Goal: Transaction & Acquisition: Purchase product/service

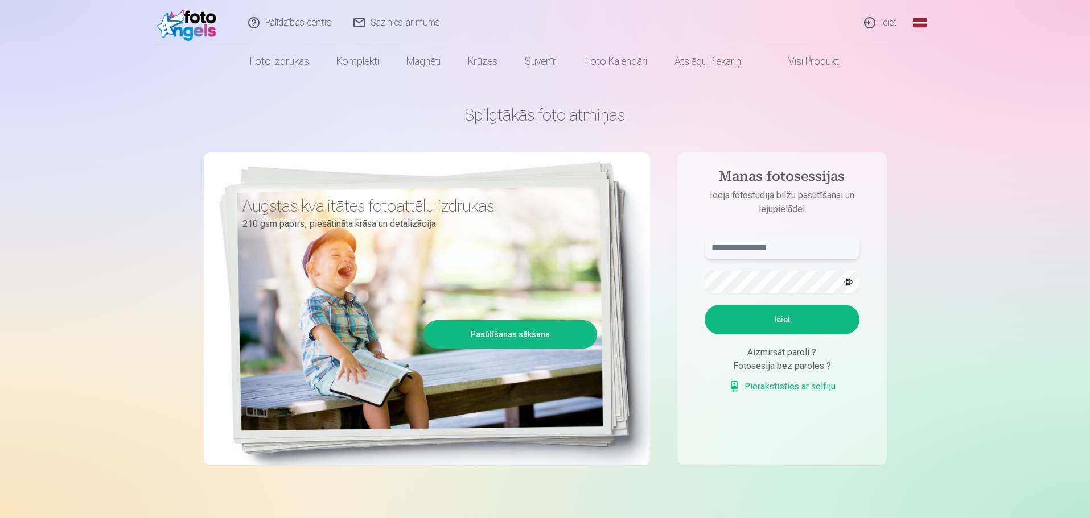
type input "**********"
click at [786, 318] on button "Ieiet" at bounding box center [781, 320] width 155 height 30
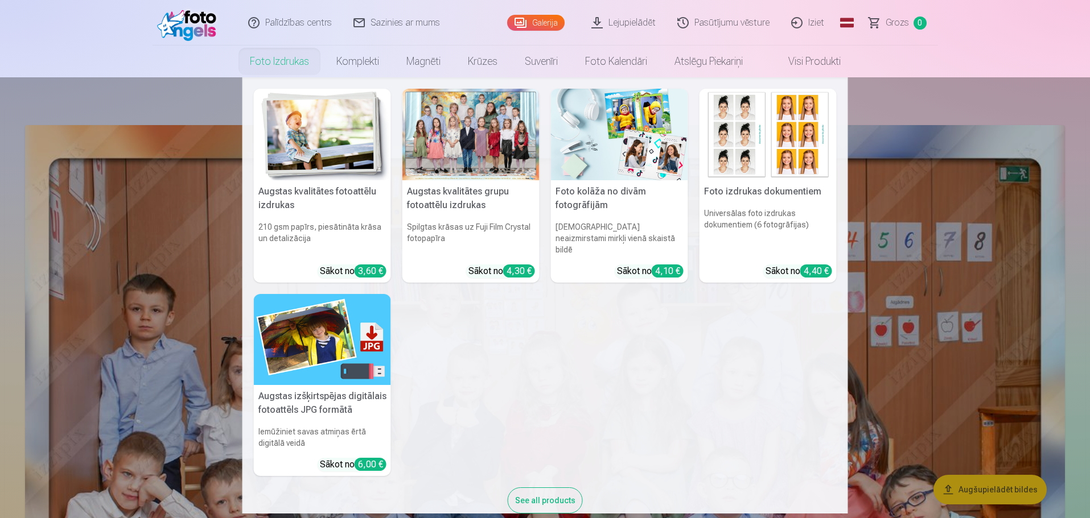
click at [765, 153] on img at bounding box center [767, 135] width 137 height 92
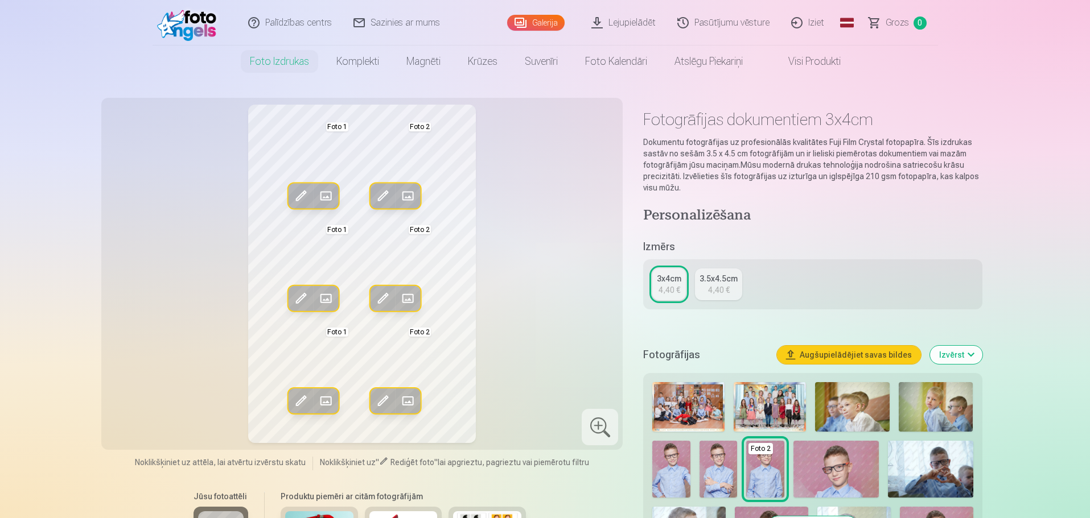
click at [299, 193] on span at bounding box center [300, 196] width 18 height 18
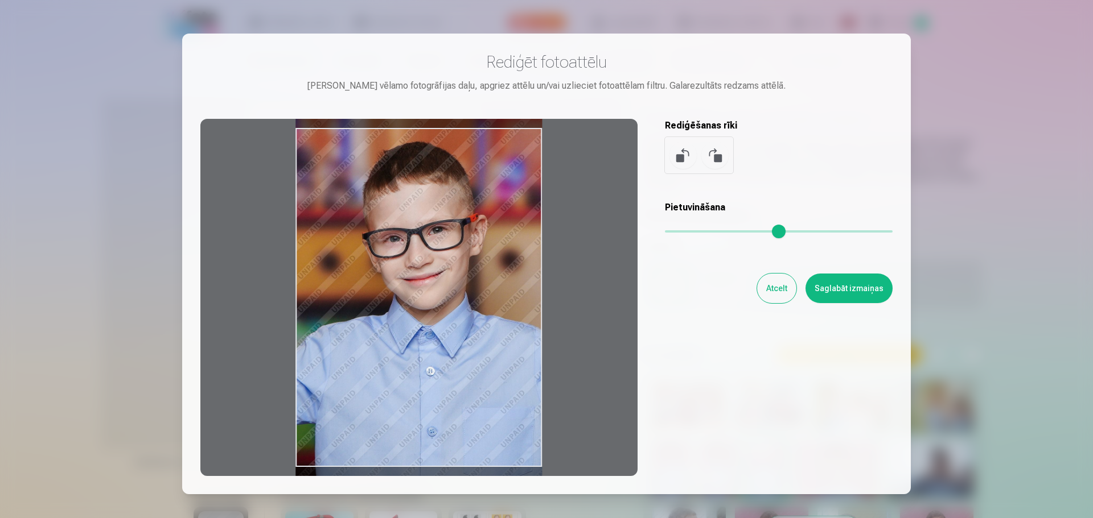
drag, startPoint x: 514, startPoint y: 160, endPoint x: 510, endPoint y: 154, distance: 7.9
click at [510, 154] on div at bounding box center [418, 297] width 437 height 357
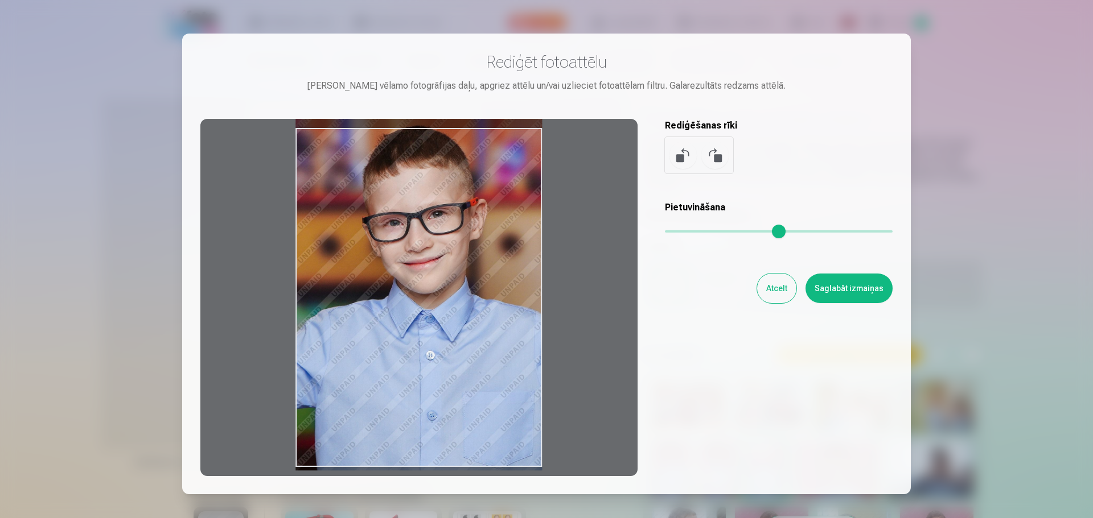
drag, startPoint x: 441, startPoint y: 470, endPoint x: 435, endPoint y: 454, distance: 17.1
click at [435, 454] on div at bounding box center [418, 297] width 437 height 357
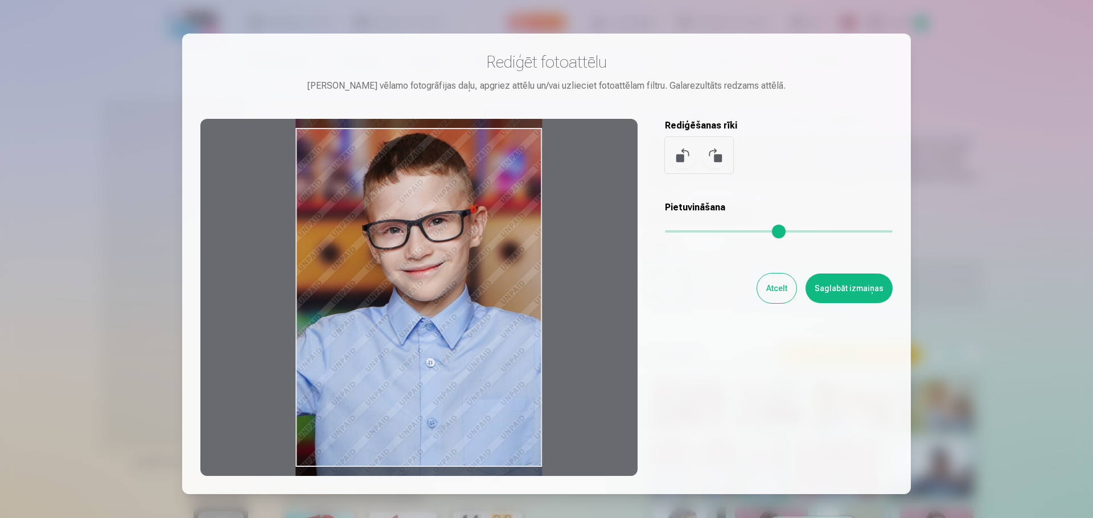
drag, startPoint x: 444, startPoint y: 373, endPoint x: 446, endPoint y: 381, distance: 7.6
click at [446, 381] on div at bounding box center [418, 297] width 437 height 357
click at [760, 279] on div "Atcelt Saglabāt izmaiņas" at bounding box center [779, 289] width 228 height 30
click at [771, 285] on button "Atcelt" at bounding box center [776, 289] width 39 height 30
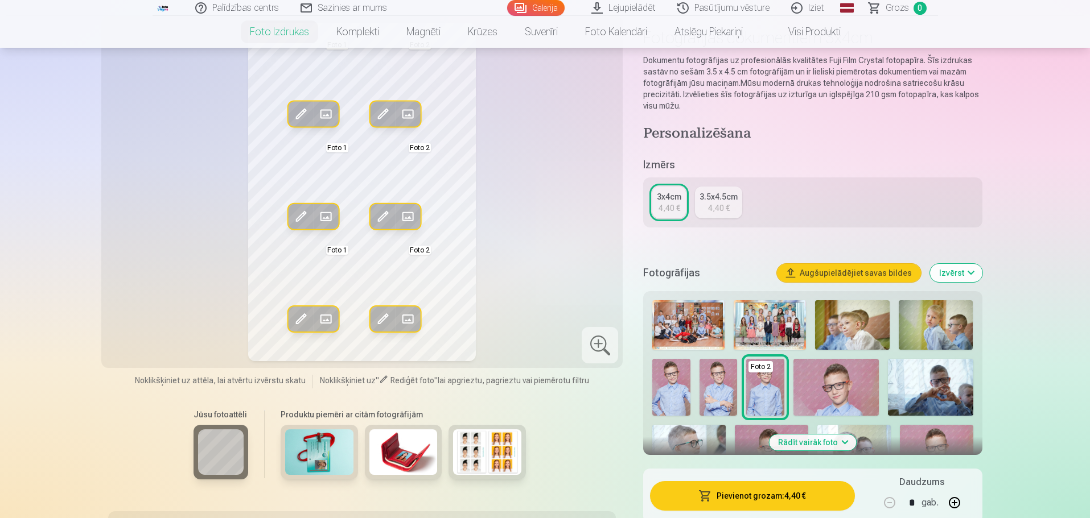
scroll to position [114, 0]
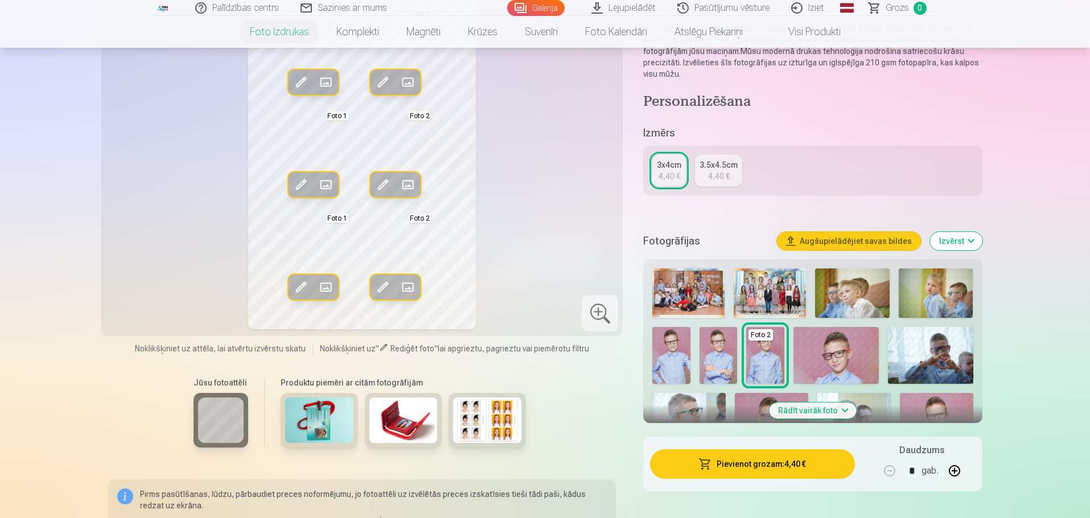
click at [471, 417] on img at bounding box center [487, 421] width 68 height 46
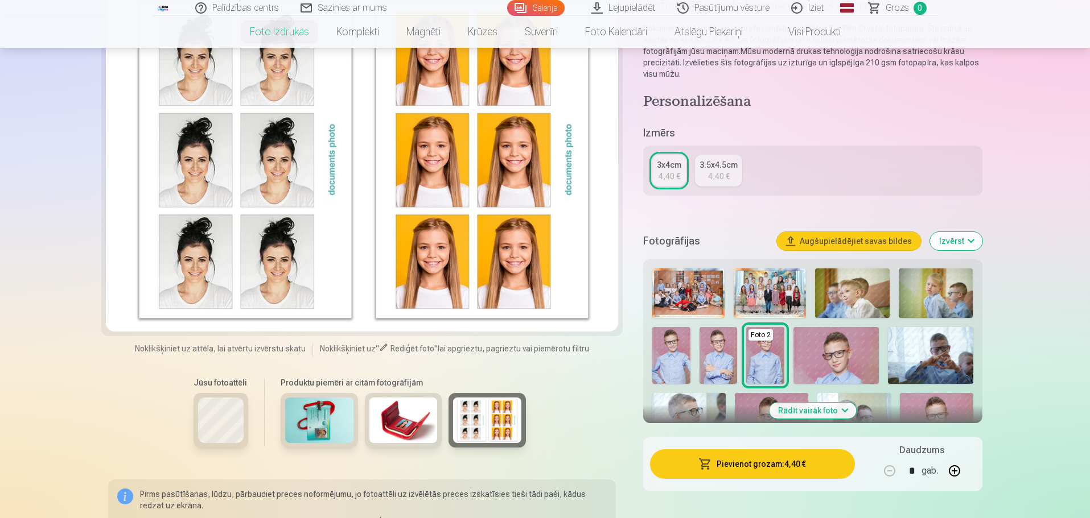
click at [825, 411] on button "Rādīt vairāk foto" at bounding box center [812, 411] width 87 height 16
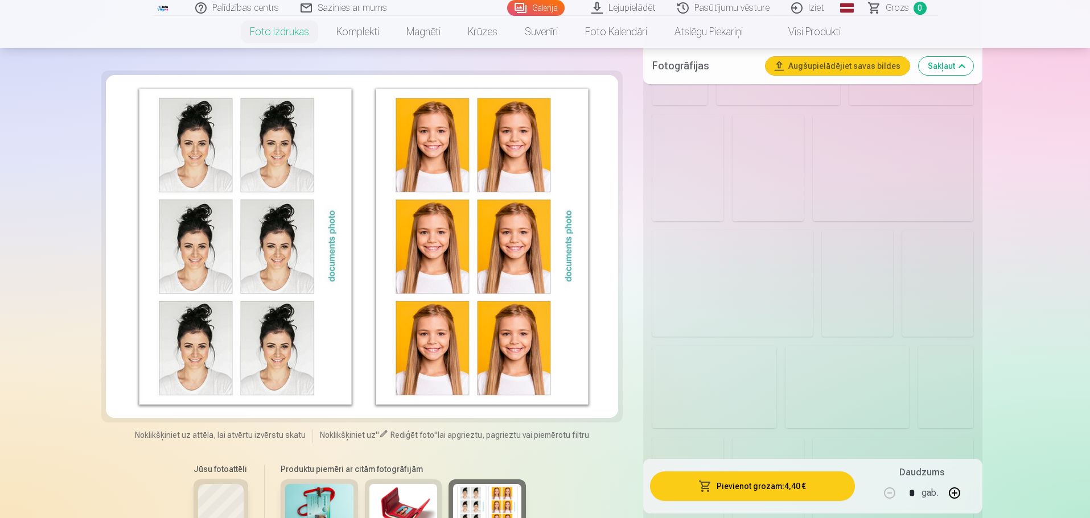
scroll to position [1366, 0]
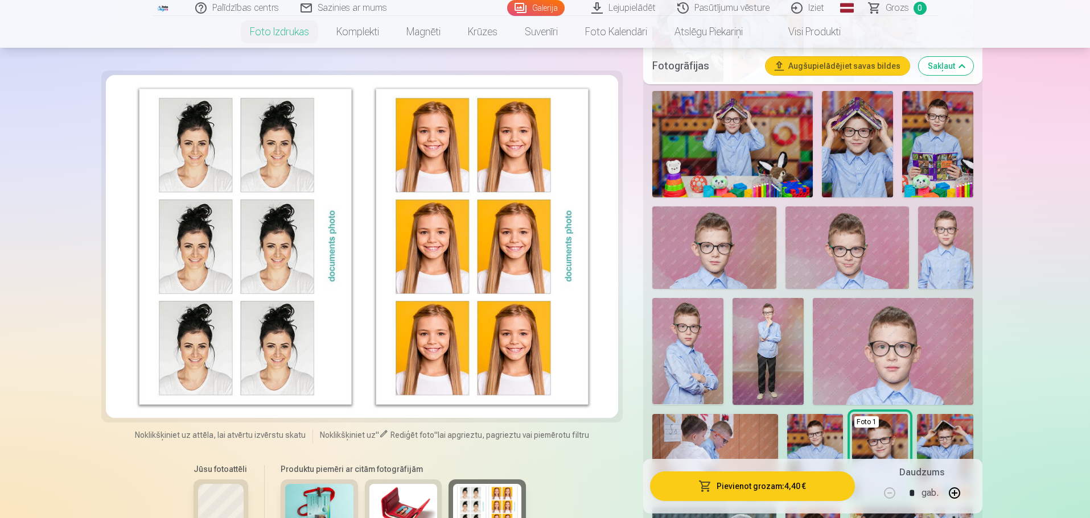
click at [713, 258] on img at bounding box center [713, 248] width 123 height 83
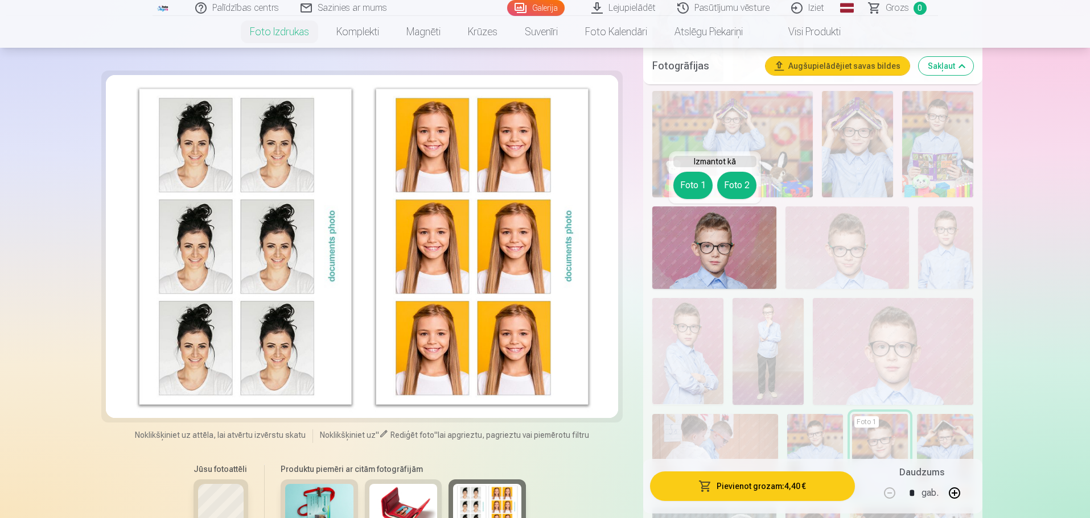
click at [698, 184] on button "Foto 1" at bounding box center [692, 185] width 39 height 27
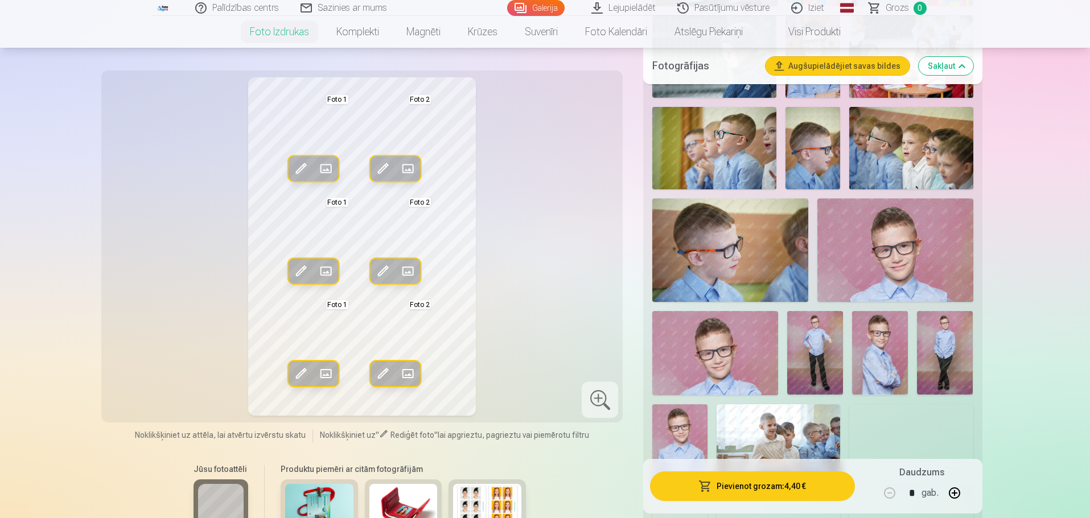
scroll to position [1878, 0]
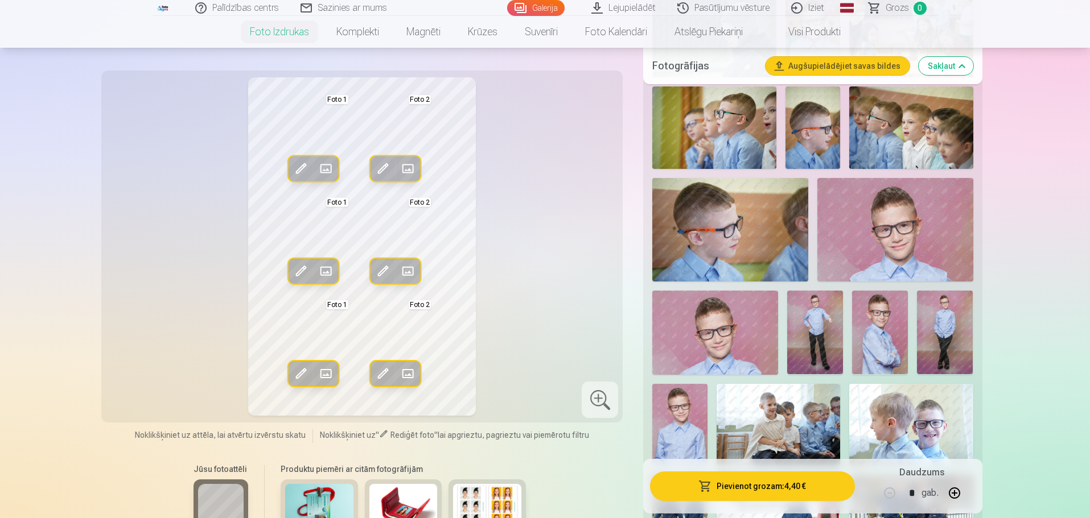
click at [686, 432] on img at bounding box center [679, 425] width 55 height 83
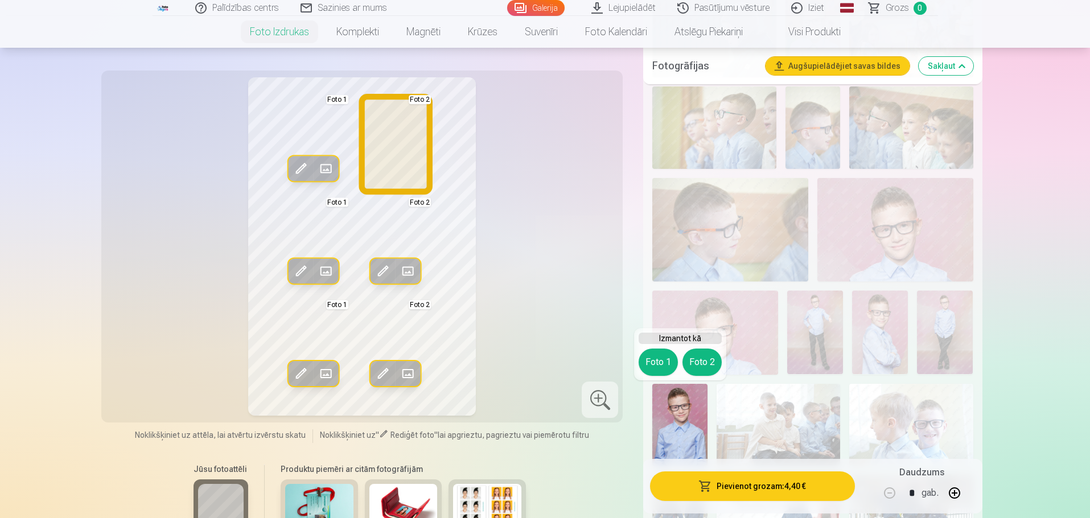
click at [706, 360] on button "Foto 2" at bounding box center [701, 362] width 39 height 27
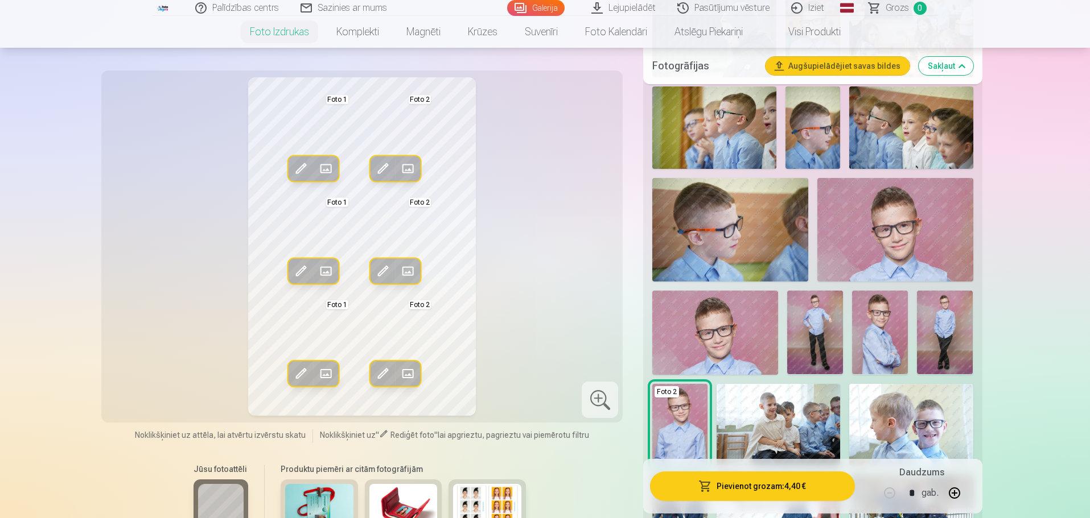
click at [718, 336] on img at bounding box center [715, 333] width 126 height 84
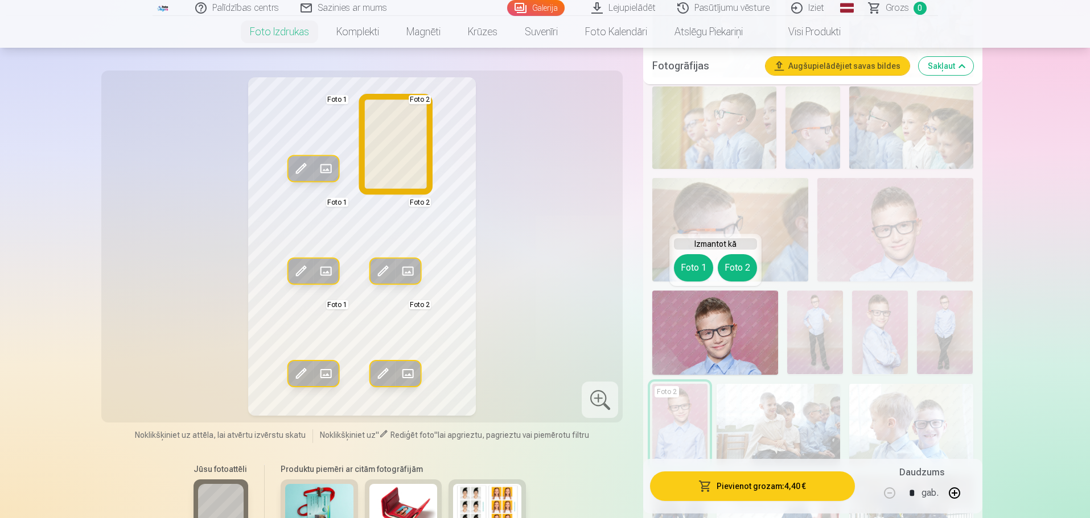
click at [741, 267] on button "Foto 2" at bounding box center [737, 267] width 39 height 27
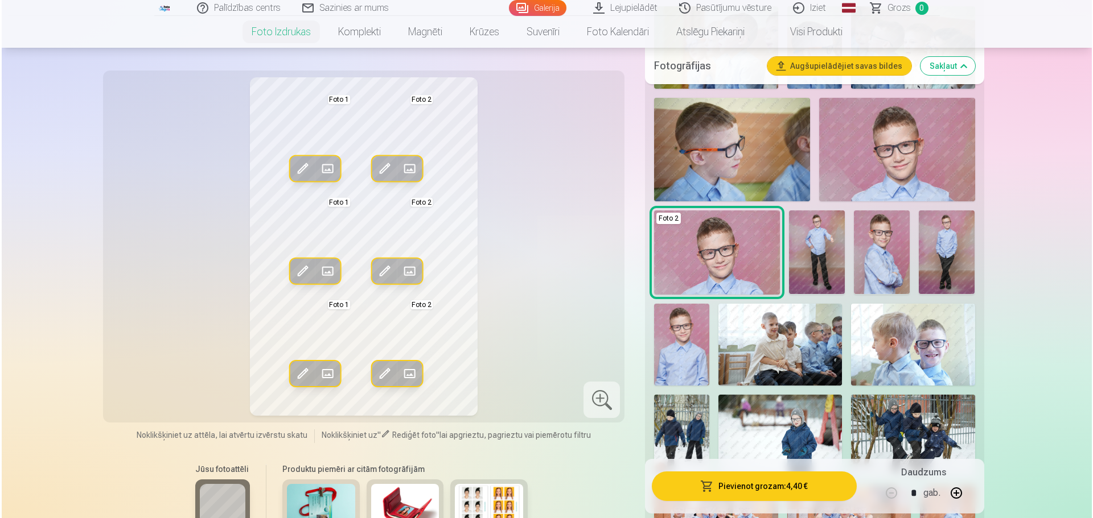
scroll to position [1992, 0]
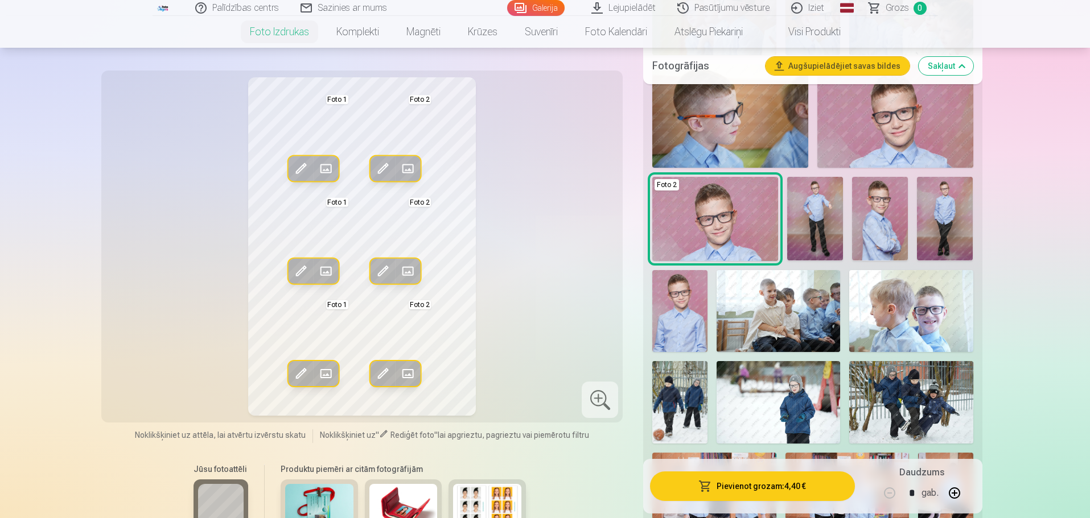
click at [764, 485] on button "Pievienot grozam : 4,40 €" at bounding box center [752, 487] width 204 height 30
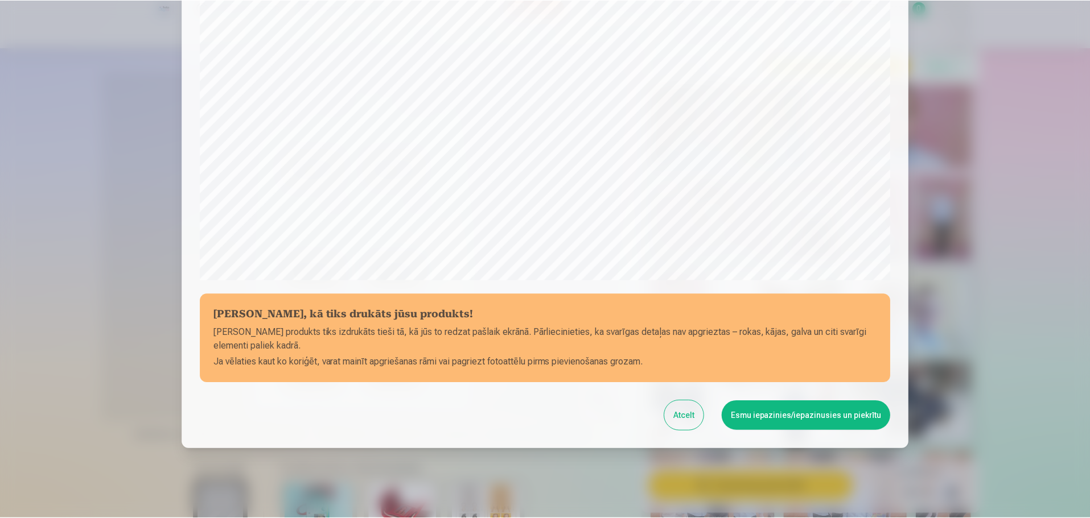
scroll to position [301, 0]
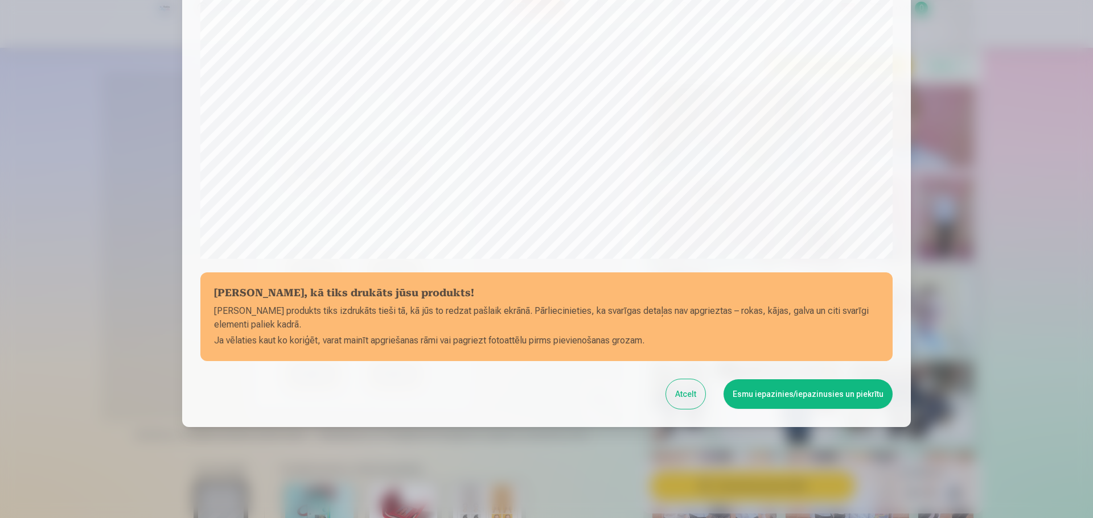
click at [772, 390] on button "Esmu iepazinies/iepazinusies un piekrītu" at bounding box center [807, 395] width 169 height 30
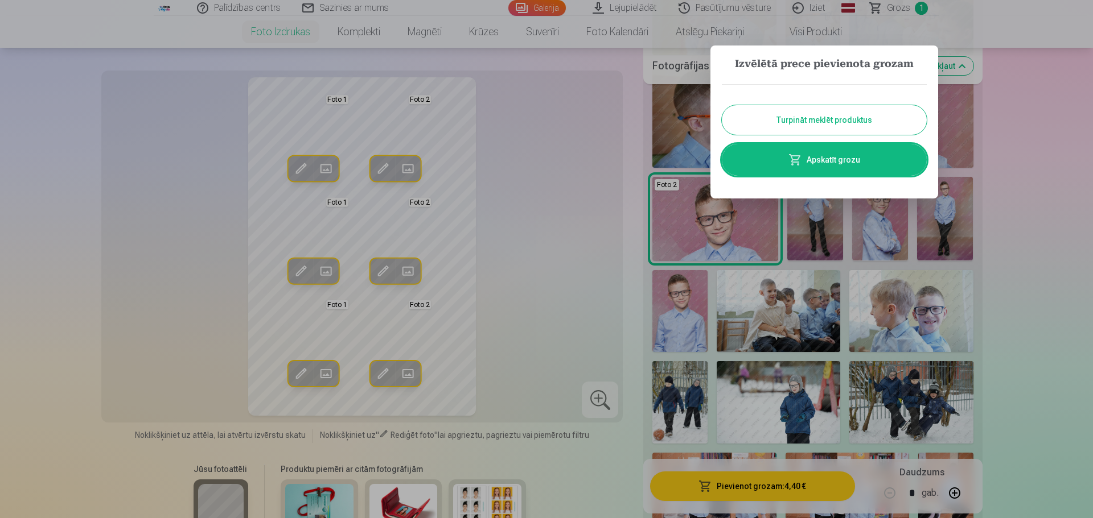
click at [820, 159] on link "Apskatīt grozu" at bounding box center [824, 160] width 205 height 32
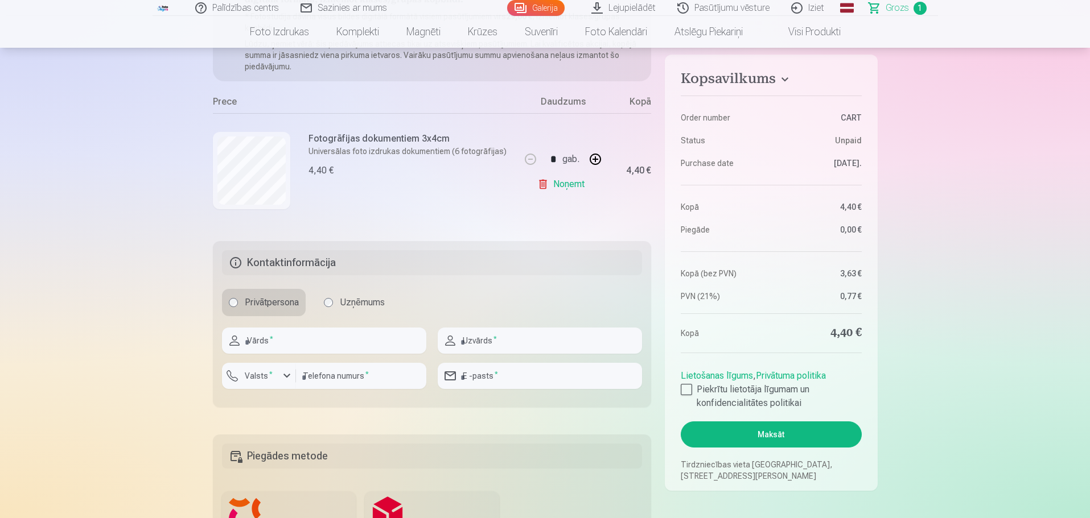
scroll to position [171, 0]
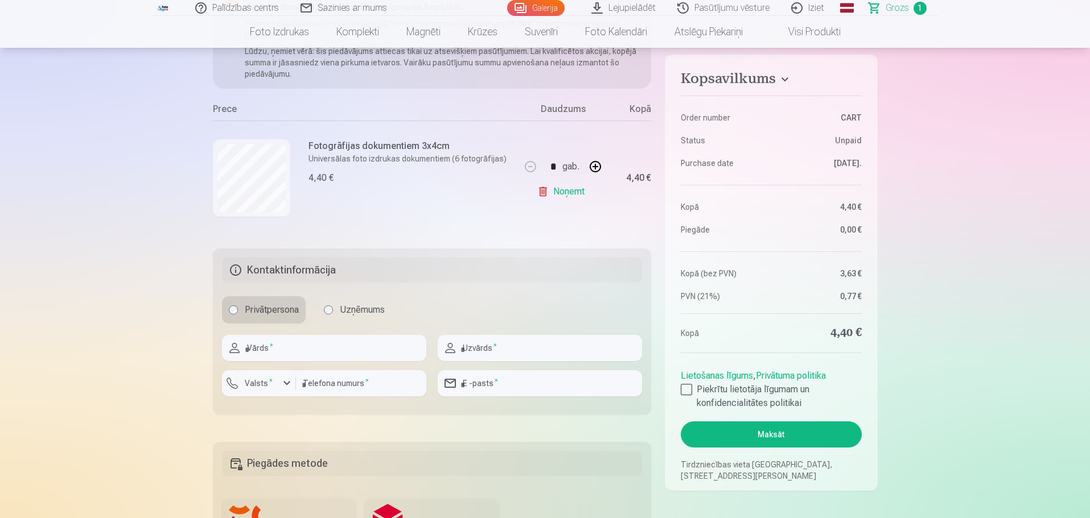
click at [595, 165] on button "button" at bounding box center [595, 166] width 27 height 27
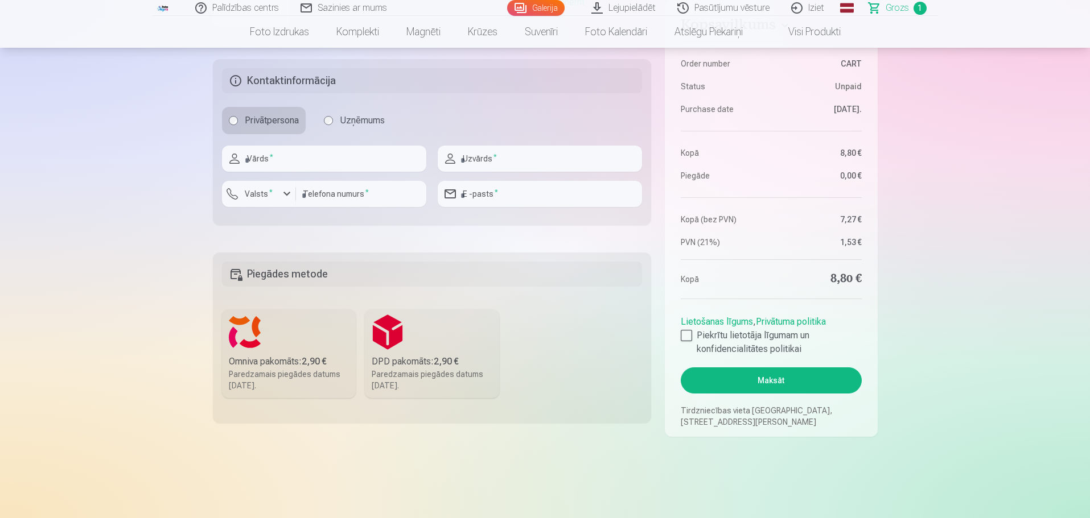
scroll to position [228, 0]
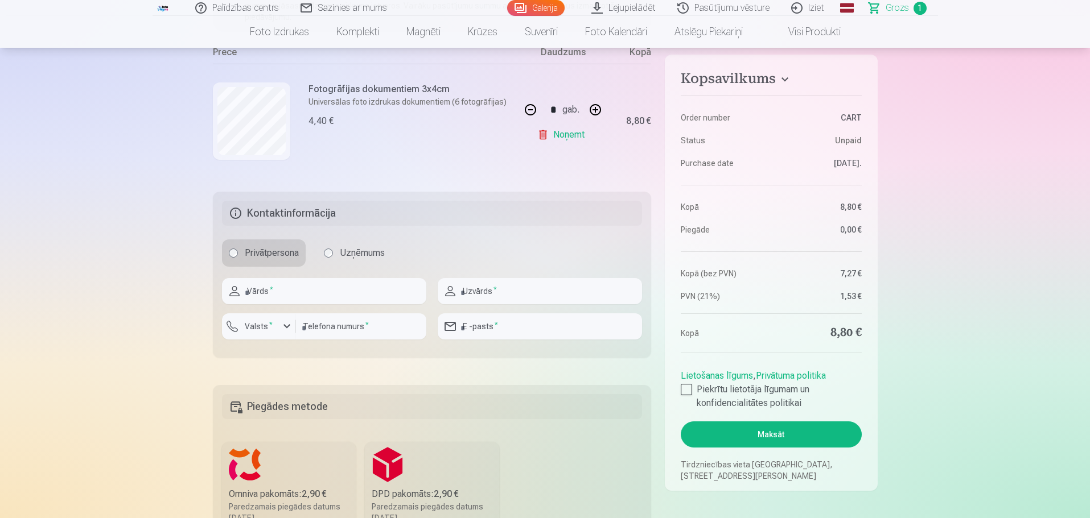
click at [533, 105] on button "button" at bounding box center [530, 109] width 27 height 27
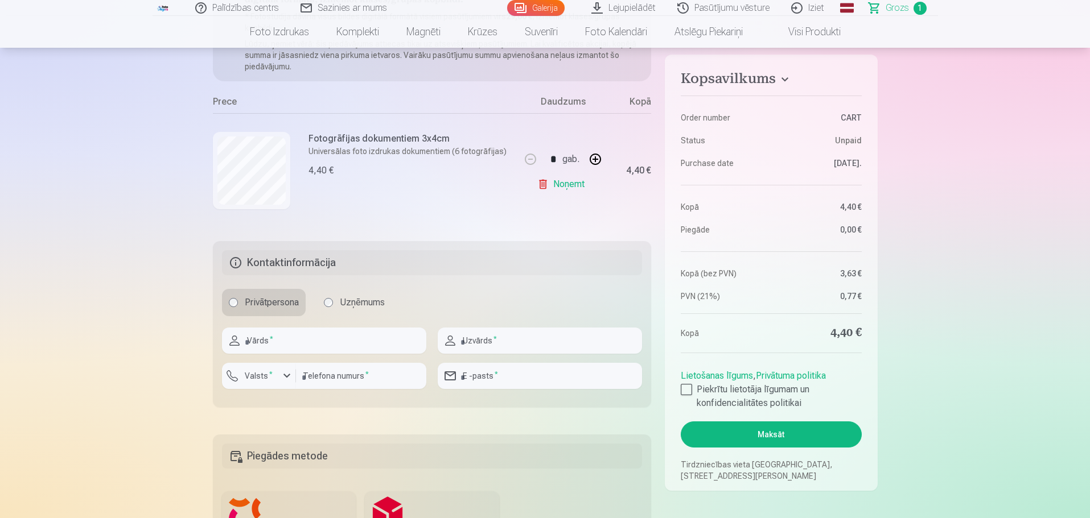
scroll to position [171, 0]
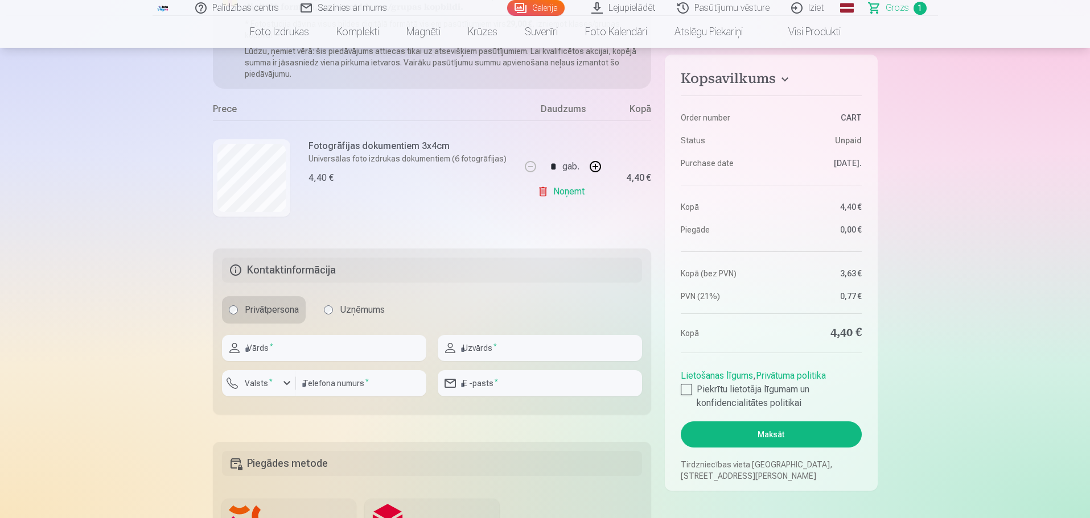
click at [592, 164] on button "button" at bounding box center [595, 166] width 27 height 27
type input "*"
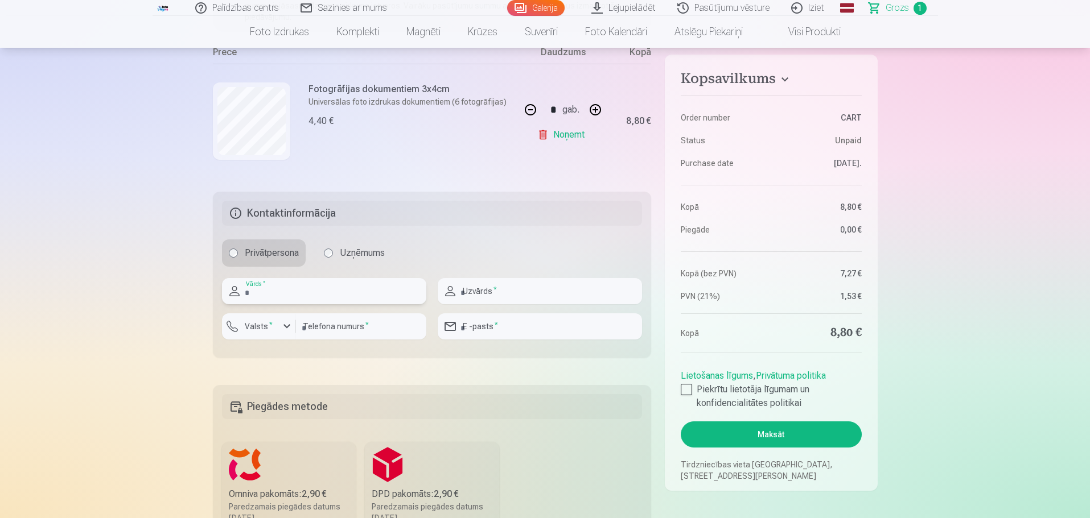
click at [288, 292] on input "text" at bounding box center [324, 291] width 204 height 26
type input "******"
click at [467, 296] on input "text" at bounding box center [540, 291] width 204 height 26
type input "**********"
click at [368, 325] on input "number" at bounding box center [361, 327] width 130 height 26
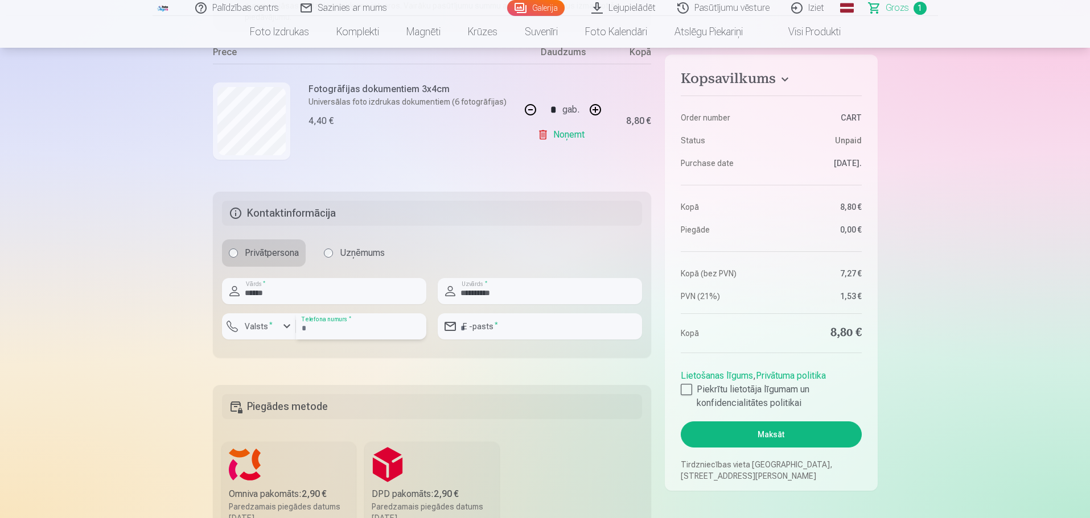
type input "********"
click at [511, 333] on input "email" at bounding box center [540, 327] width 204 height 26
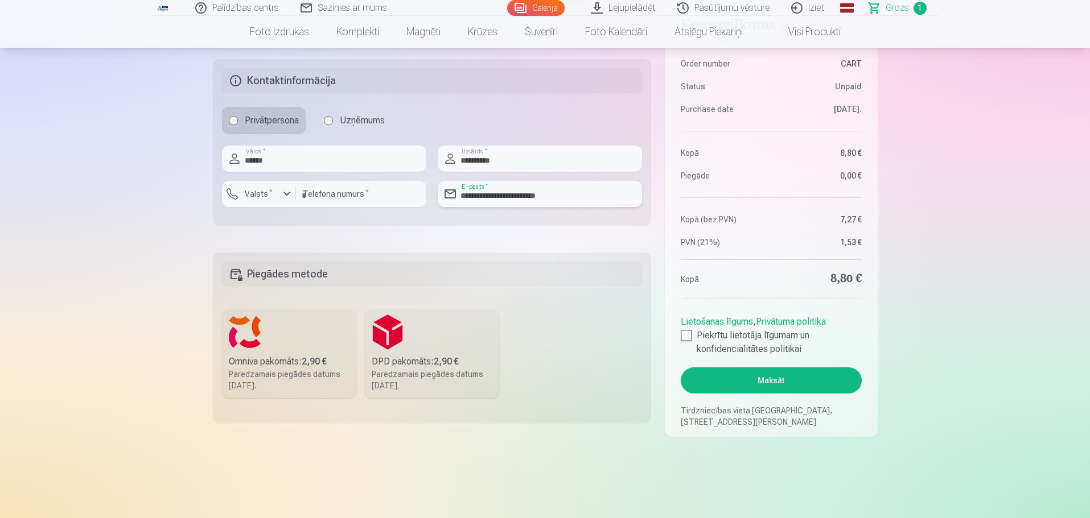
scroll to position [341, 0]
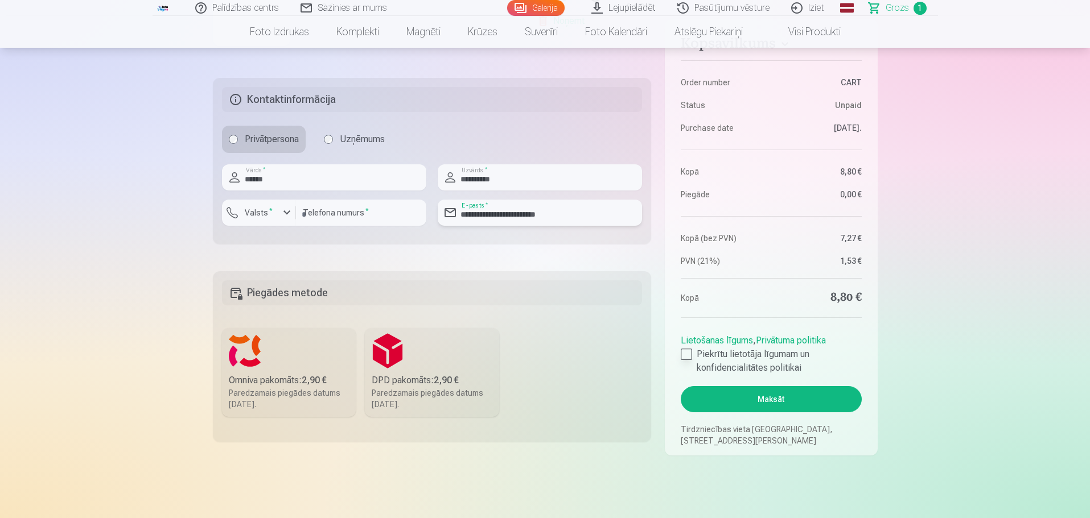
type input "**********"
click at [685, 352] on div at bounding box center [686, 354] width 11 height 11
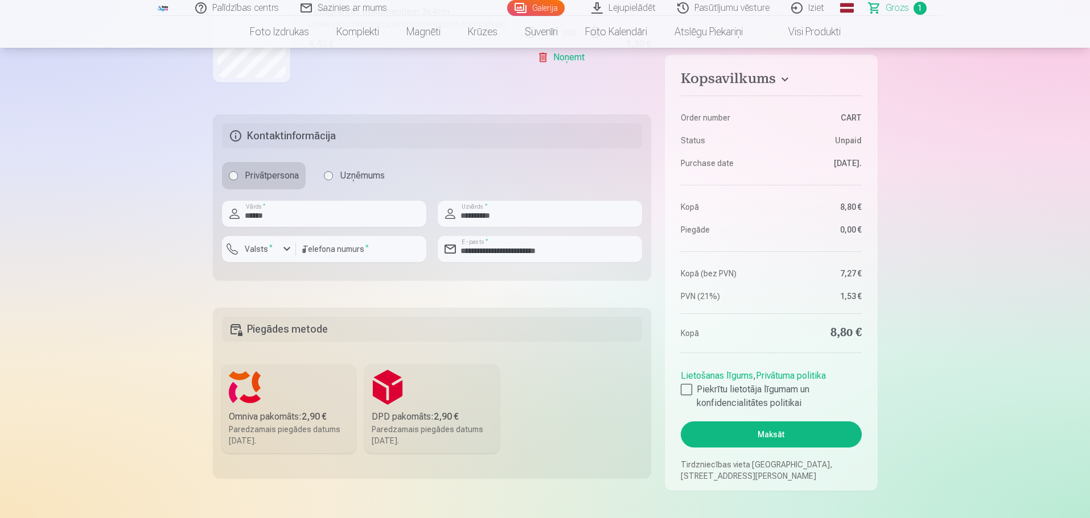
scroll to position [285, 0]
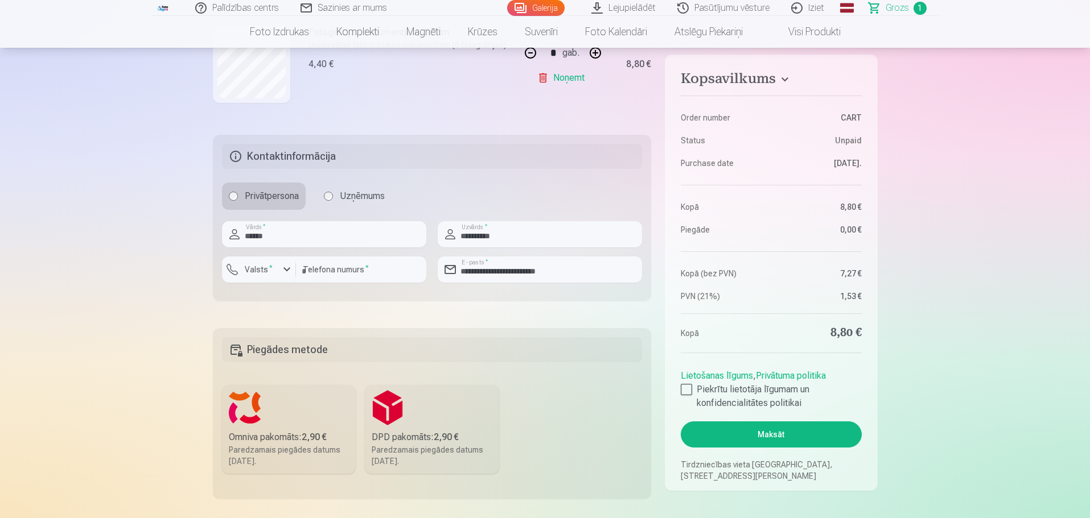
click at [411, 423] on label "DPD pakomāts : 2,90 € Paredzamais piegādes datums [DATE]." at bounding box center [432, 429] width 134 height 89
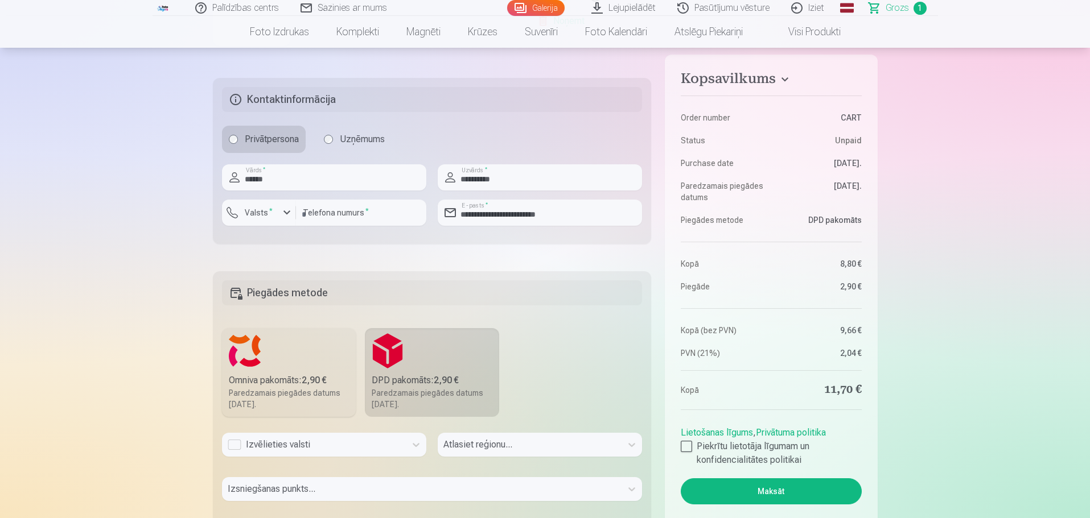
scroll to position [386, 0]
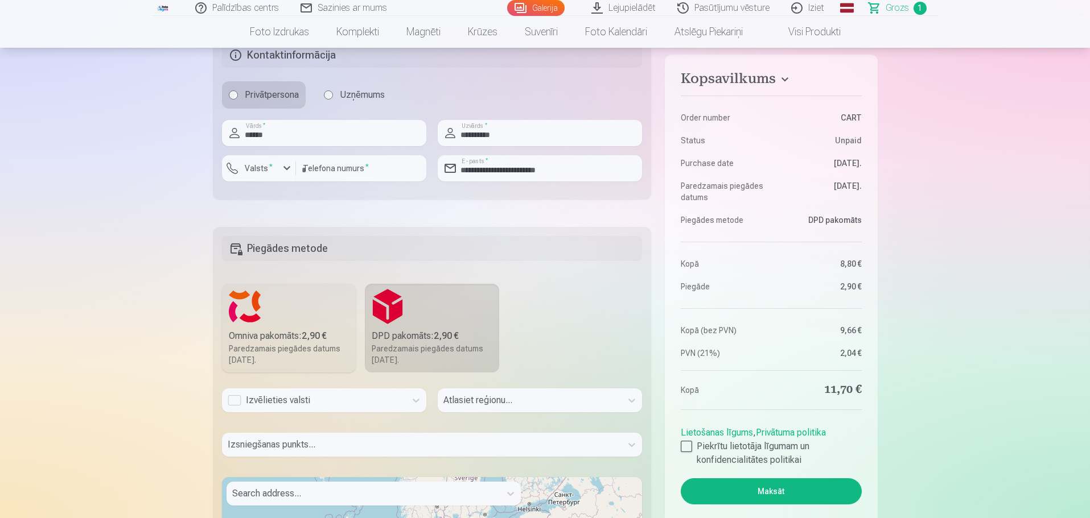
click at [333, 413] on div "Izvēlieties valsti" at bounding box center [324, 401] width 204 height 24
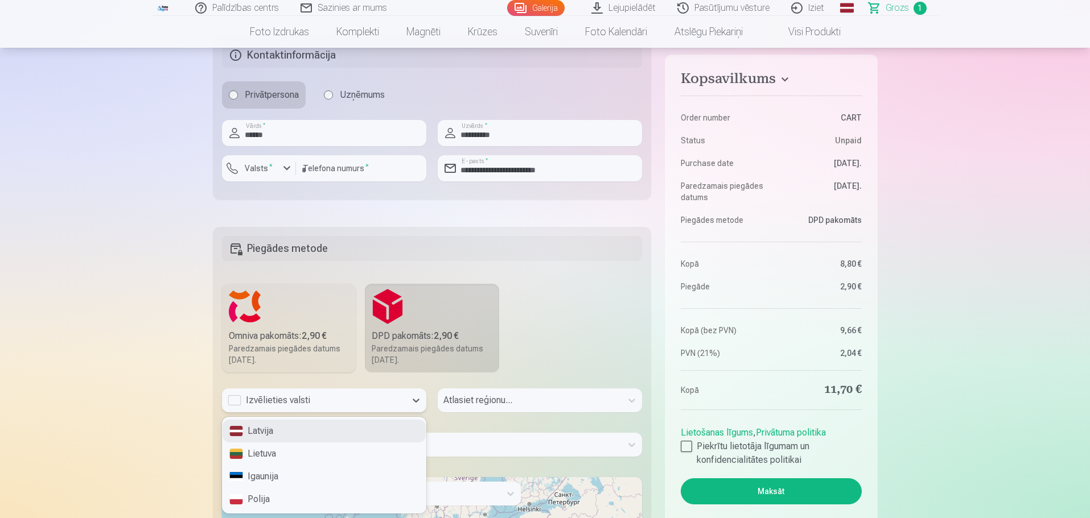
drag, startPoint x: 277, startPoint y: 431, endPoint x: 325, endPoint y: 409, distance: 53.2
click at [277, 430] on div "Latvija" at bounding box center [323, 431] width 203 height 23
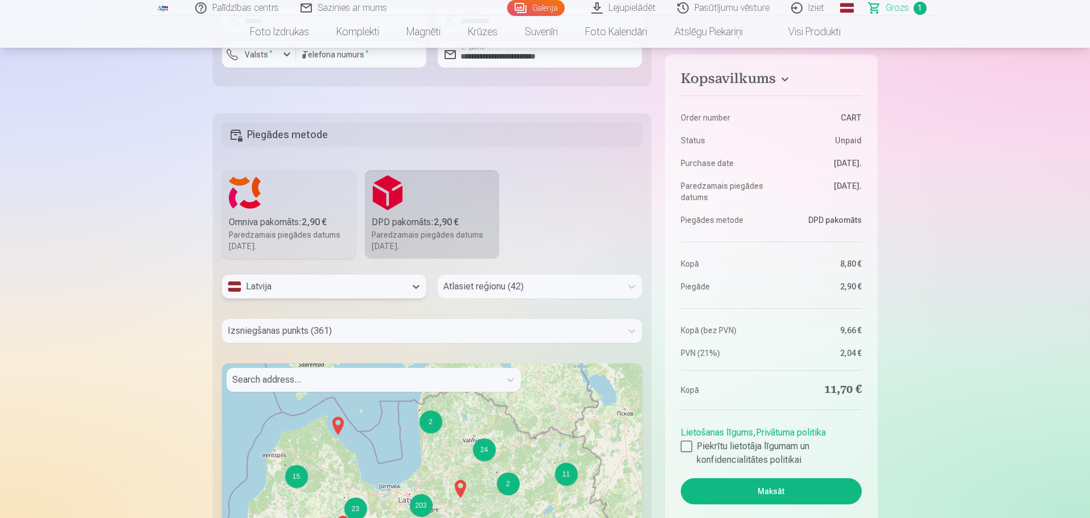
scroll to position [557, 0]
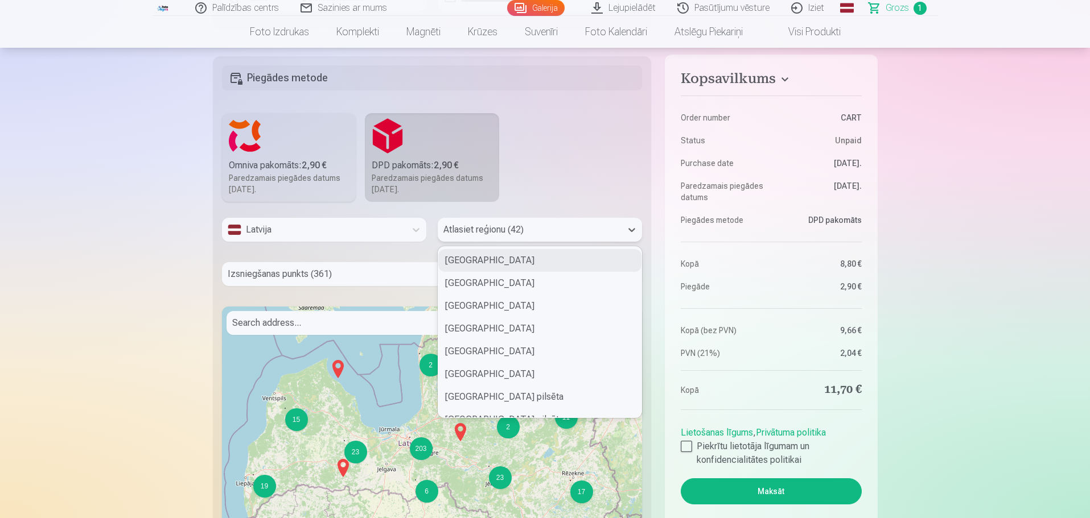
click at [481, 226] on div at bounding box center [529, 230] width 172 height 16
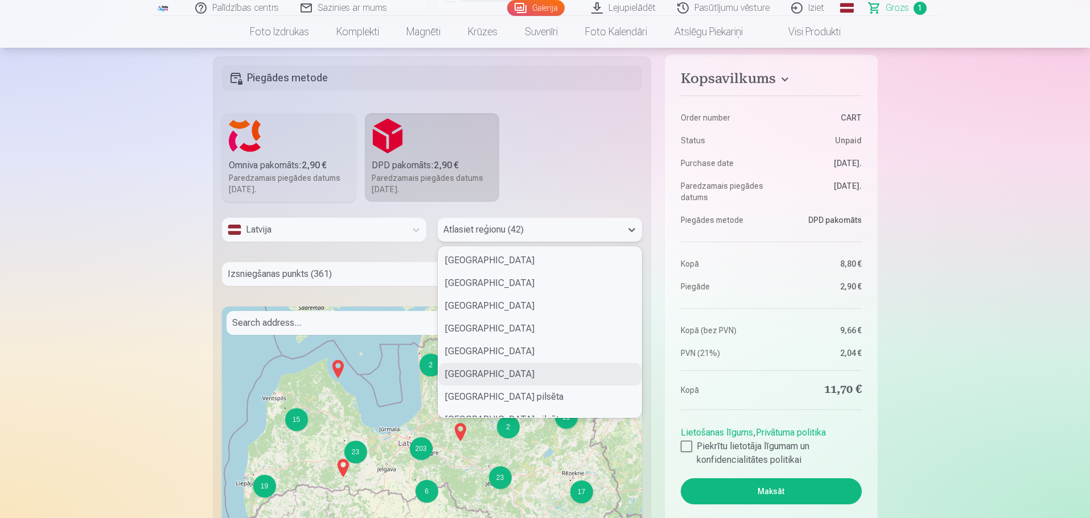
click at [491, 372] on div "[GEOGRAPHIC_DATA]" at bounding box center [539, 374] width 203 height 23
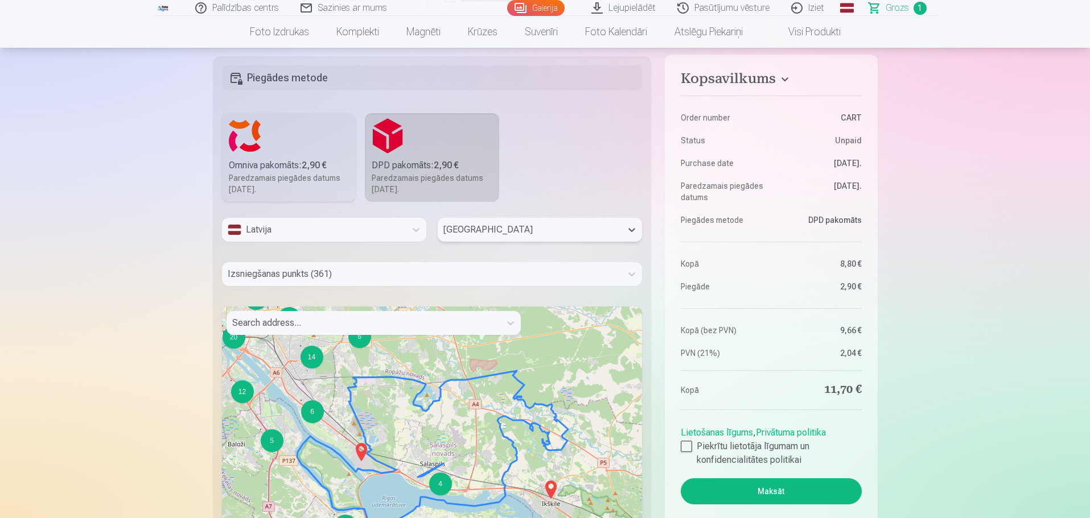
click at [439, 481] on div "4" at bounding box center [440, 484] width 23 height 23
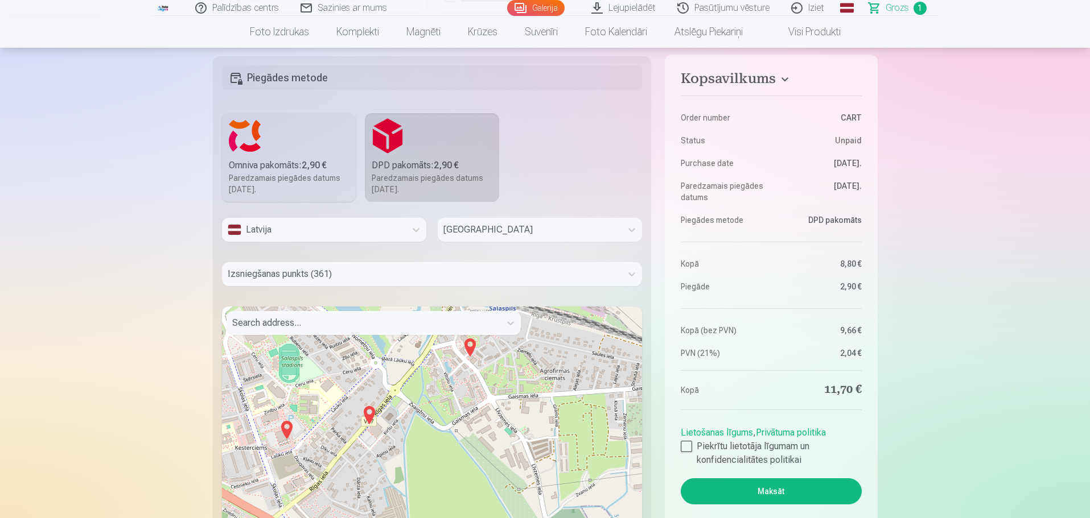
drag, startPoint x: 435, startPoint y: 480, endPoint x: 495, endPoint y: 366, distance: 129.3
click at [495, 366] on div "+ − Leaflet | © OpenStreetMap contributors" at bounding box center [432, 449] width 421 height 285
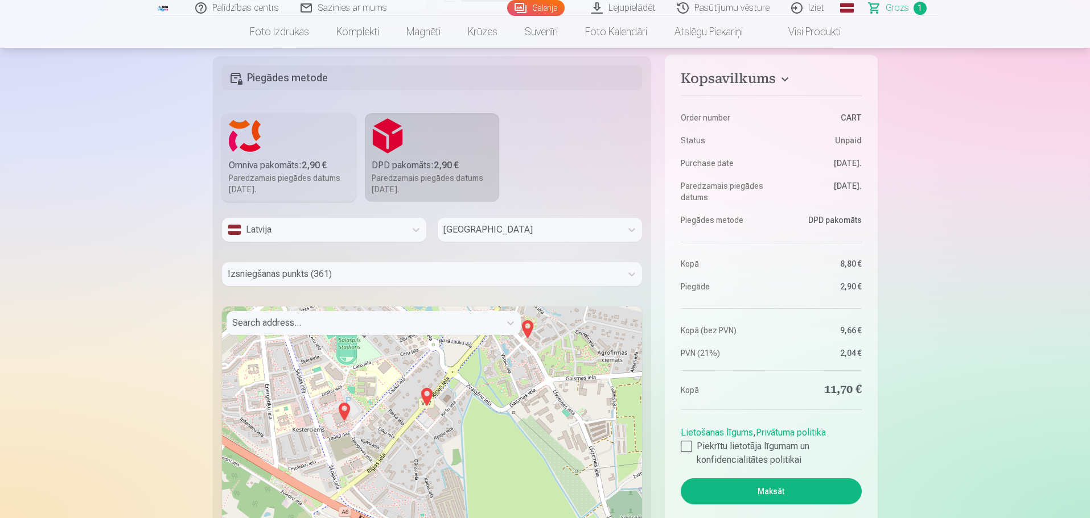
drag, startPoint x: 374, startPoint y: 451, endPoint x: 406, endPoint y: 437, distance: 34.9
click at [406, 437] on div "+ − Leaflet | © OpenStreetMap contributors" at bounding box center [432, 449] width 421 height 285
click at [345, 409] on img at bounding box center [344, 411] width 18 height 27
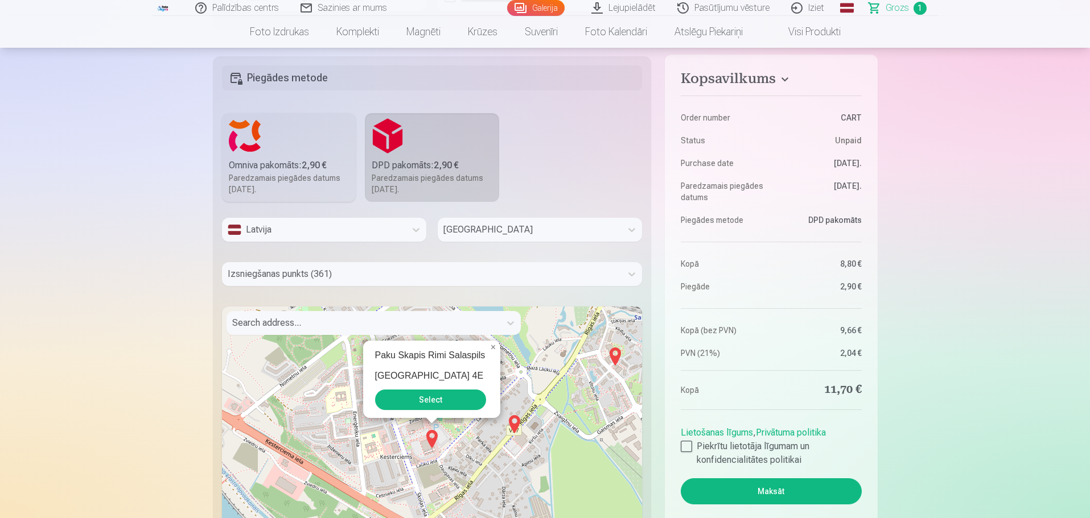
click at [439, 398] on button "Select" at bounding box center [430, 400] width 111 height 20
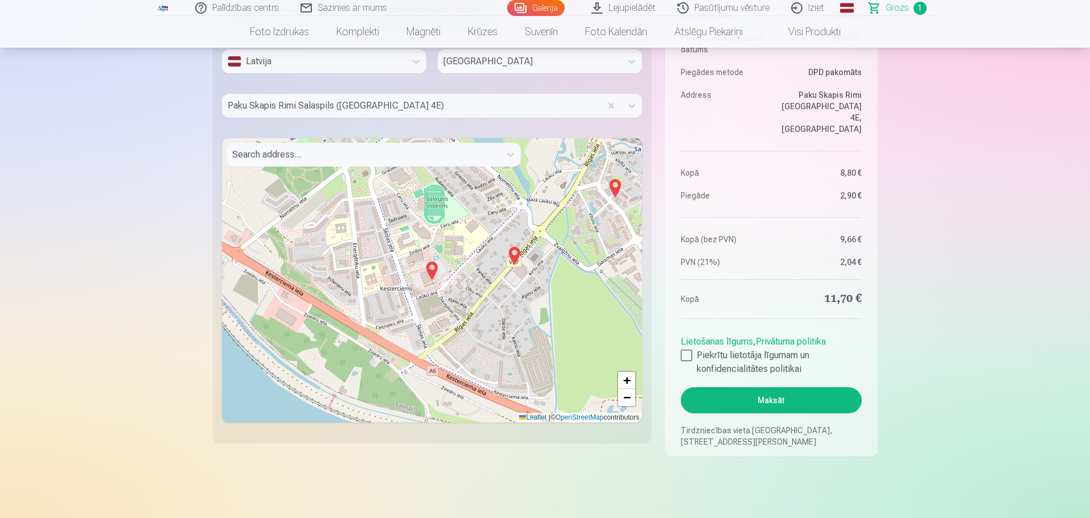
scroll to position [727, 0]
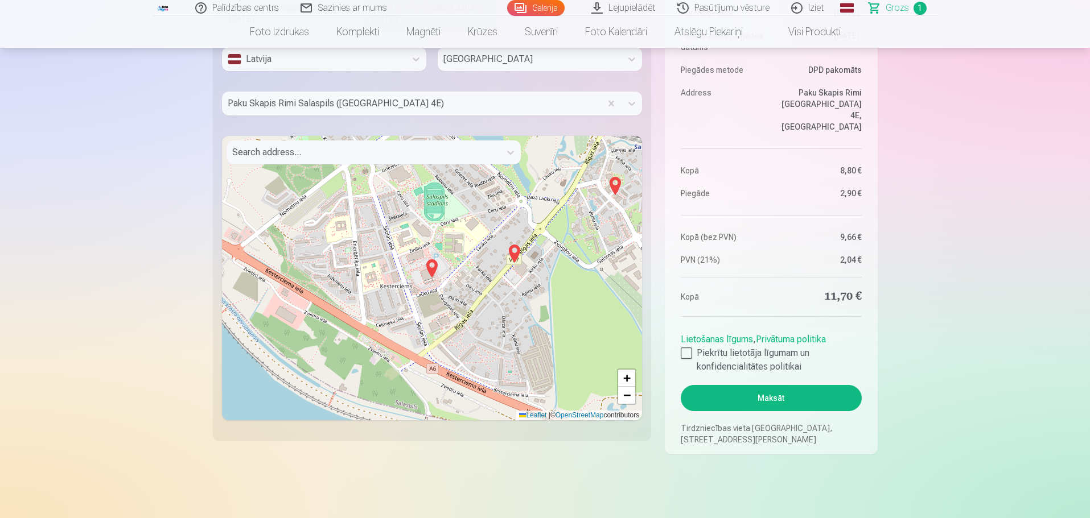
click at [778, 395] on button "Maksāt" at bounding box center [771, 398] width 180 height 26
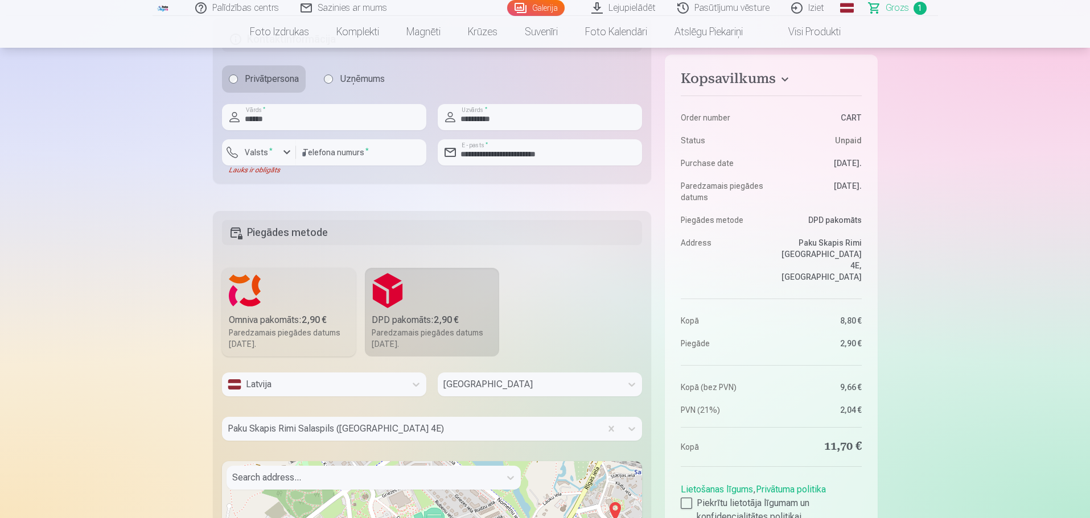
scroll to position [386, 0]
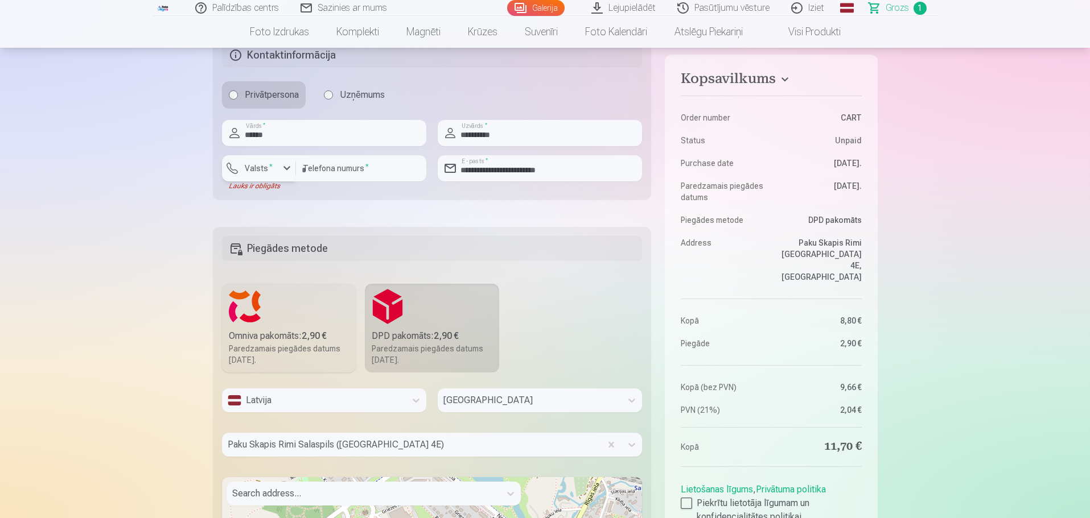
click at [266, 168] on label "Valsts *" at bounding box center [258, 168] width 37 height 11
click at [271, 193] on div "+371" at bounding box center [265, 195] width 23 height 14
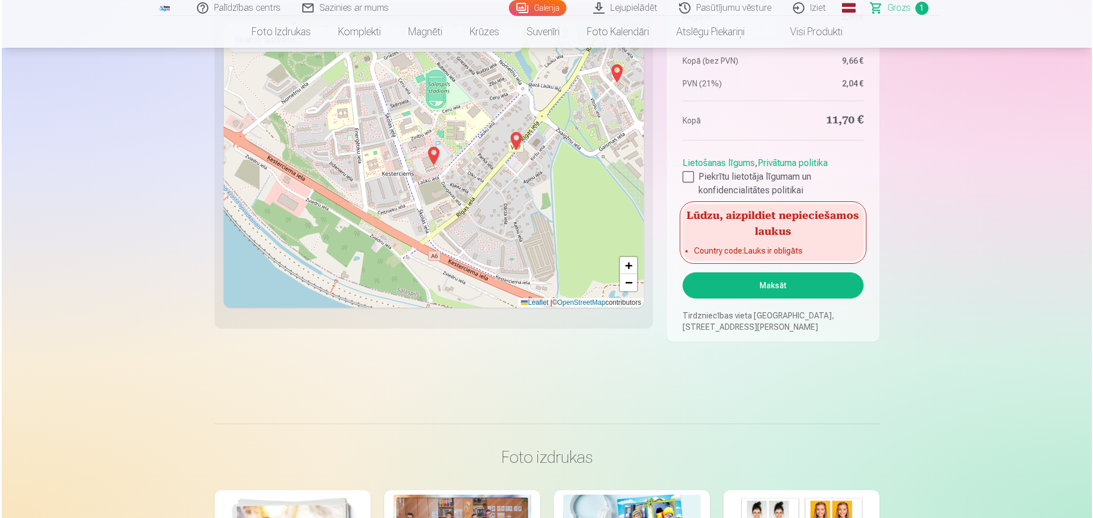
scroll to position [841, 0]
click at [768, 282] on button "Maksāt" at bounding box center [771, 284] width 180 height 26
